Goal: Task Accomplishment & Management: Manage account settings

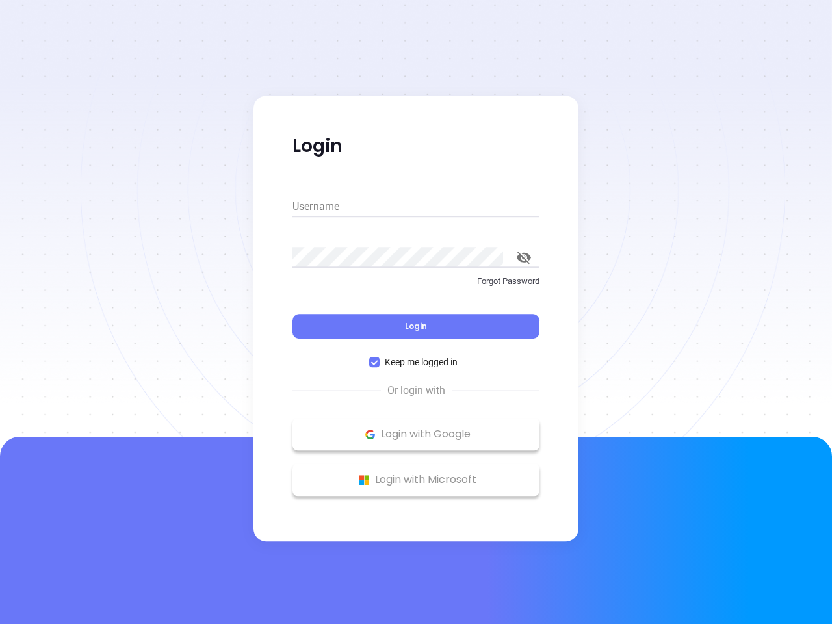
click at [416, 312] on div "Login" at bounding box center [416, 319] width 247 height 40
click at [416, 207] on input "Username" at bounding box center [416, 206] width 247 height 21
click at [524, 258] on icon "toggle password visibility" at bounding box center [524, 258] width 14 height 12
click at [416, 326] on span "Login" at bounding box center [416, 326] width 22 height 11
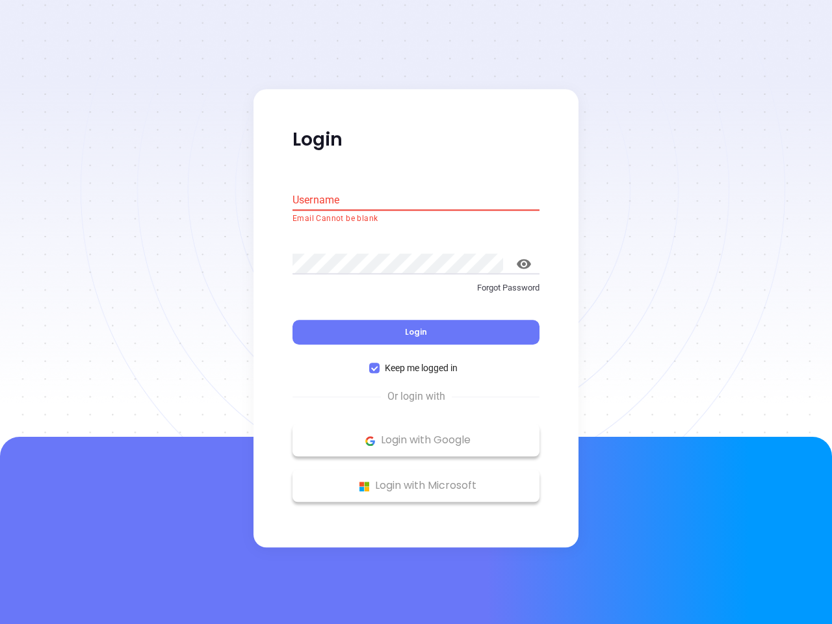
click at [416, 362] on span "Keep me logged in" at bounding box center [421, 369] width 83 height 14
click at [380, 364] on input "Keep me logged in" at bounding box center [374, 369] width 10 height 10
checkbox input "false"
click at [416, 434] on p "Login with Google" at bounding box center [416, 441] width 234 height 20
click at [416, 480] on p "Login with Microsoft" at bounding box center [416, 487] width 234 height 20
